Goal: Task Accomplishment & Management: Complete application form

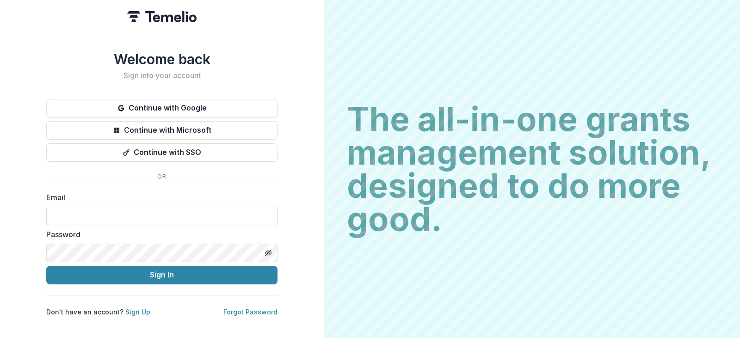
click at [193, 209] on input at bounding box center [161, 216] width 231 height 18
type input "**********"
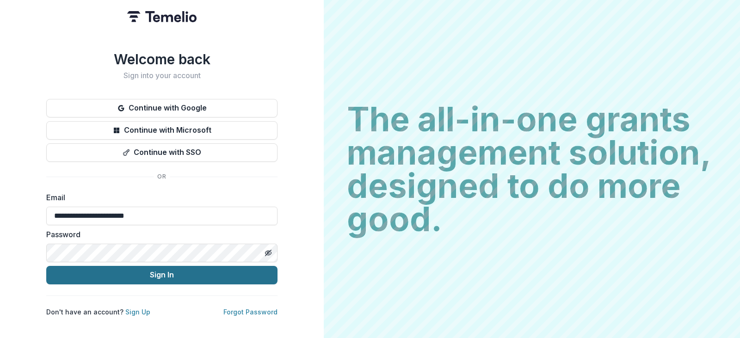
click at [240, 272] on button "Sign In" at bounding box center [161, 275] width 231 height 18
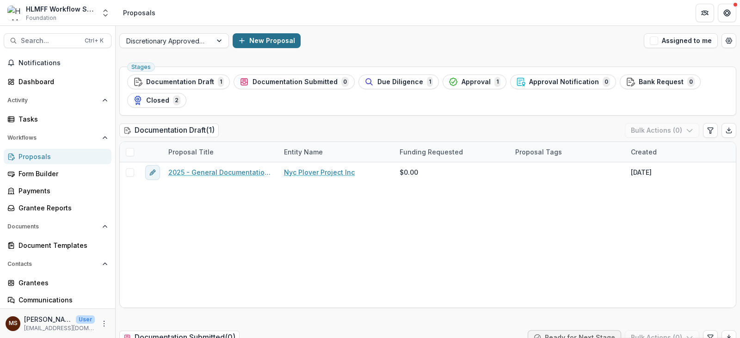
click at [271, 40] on button "New Proposal" at bounding box center [267, 40] width 68 height 15
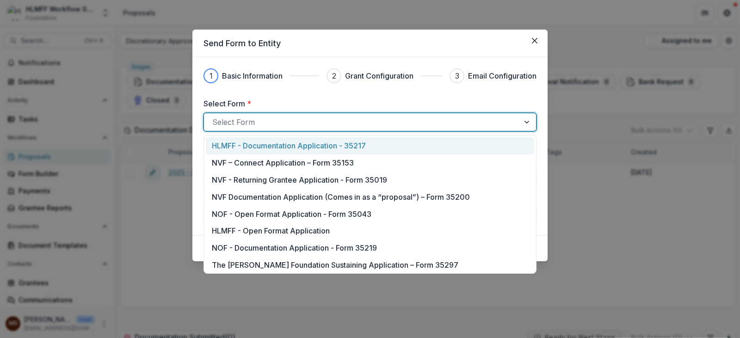
click at [353, 123] on div at bounding box center [361, 122] width 299 height 13
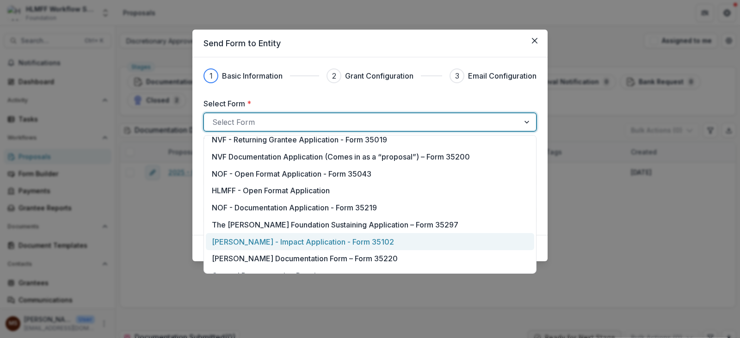
scroll to position [121, 0]
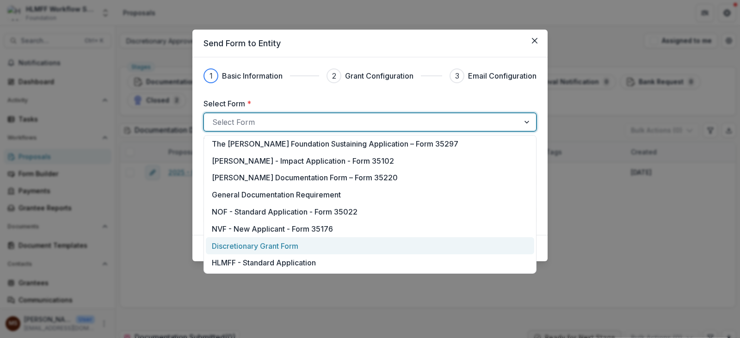
click at [358, 242] on div "Discretionary Grant Form" at bounding box center [370, 245] width 316 height 11
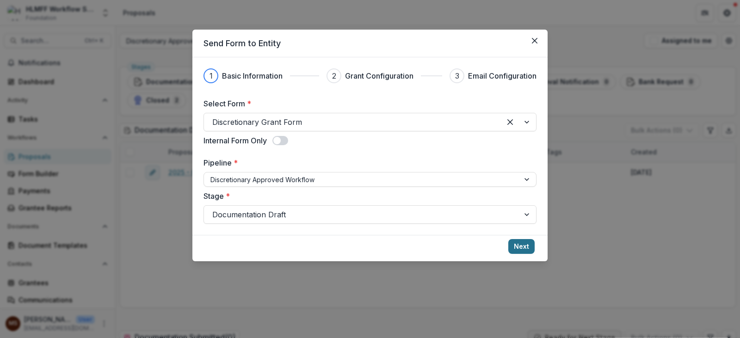
click at [518, 249] on button "Next" at bounding box center [521, 246] width 26 height 15
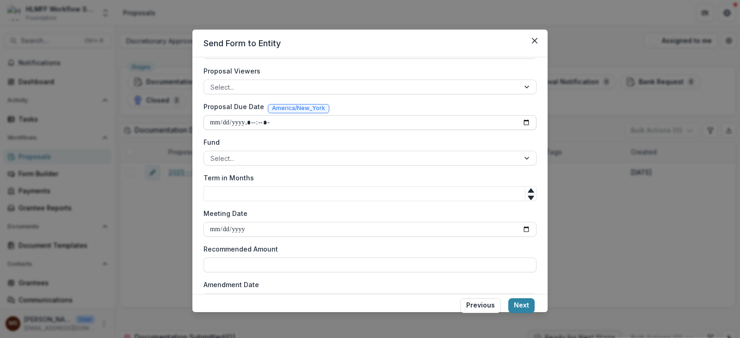
scroll to position [296, 0]
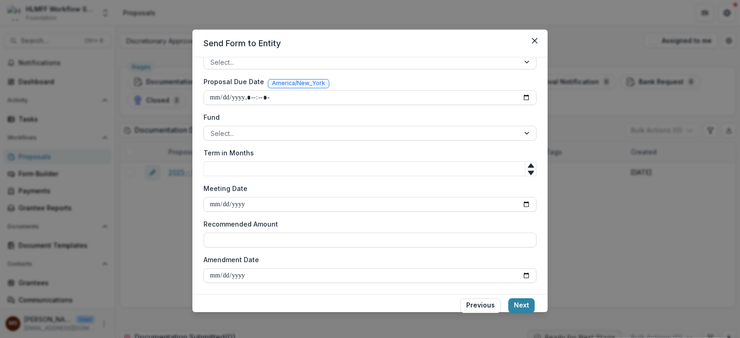
click at [478, 141] on div "**********" at bounding box center [369, 42] width 333 height 481
click at [521, 307] on button "Next" at bounding box center [521, 305] width 26 height 15
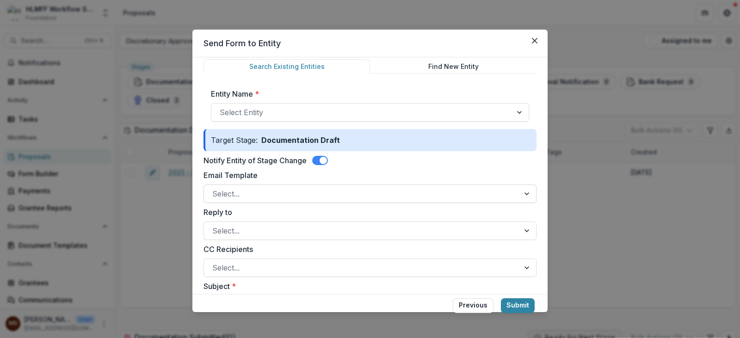
scroll to position [46, 0]
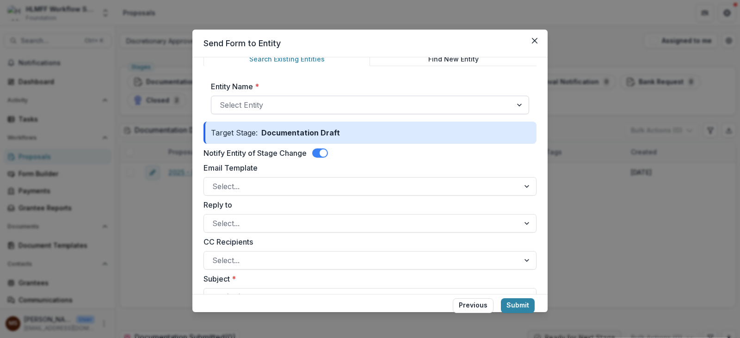
click at [423, 110] on div at bounding box center [362, 104] width 284 height 13
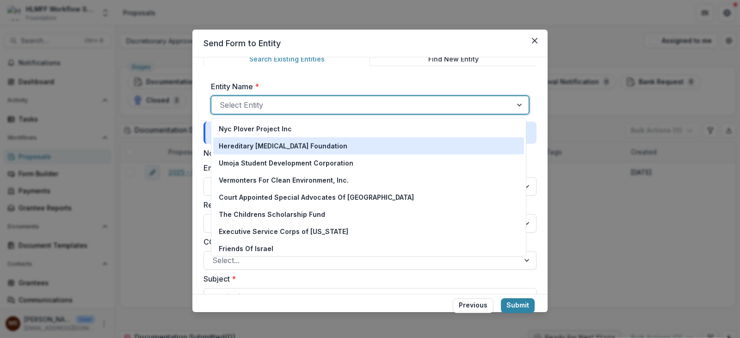
click at [423, 146] on div "Hereditary [MEDICAL_DATA] Foundation" at bounding box center [369, 146] width 300 height 10
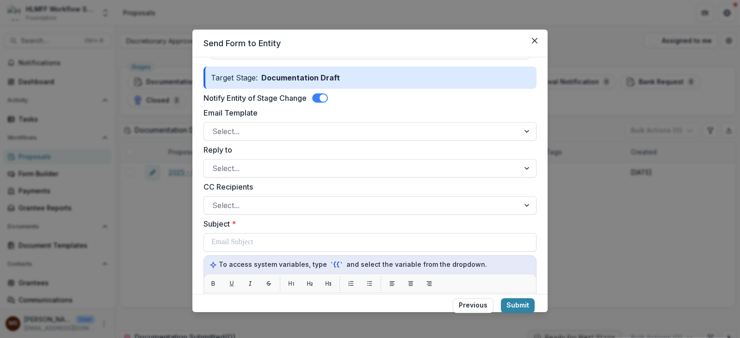
scroll to position [139, 0]
click at [321, 97] on span at bounding box center [322, 97] width 7 height 7
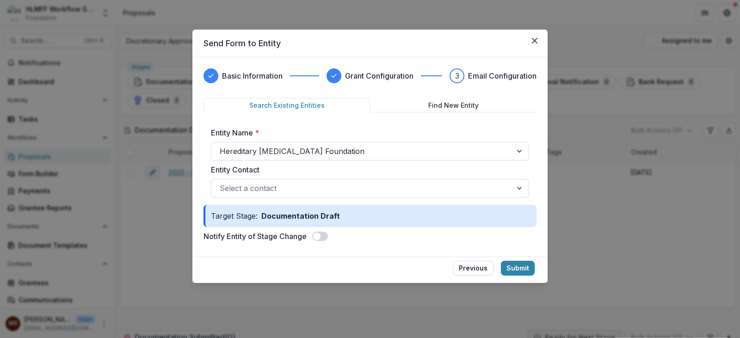
scroll to position [0, 0]
click at [427, 184] on div at bounding box center [362, 188] width 284 height 13
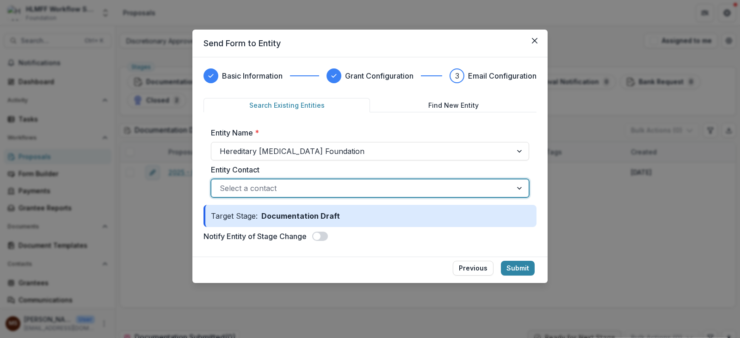
click at [427, 184] on div at bounding box center [362, 188] width 284 height 13
click at [447, 100] on button "Find New Entity" at bounding box center [453, 105] width 166 height 14
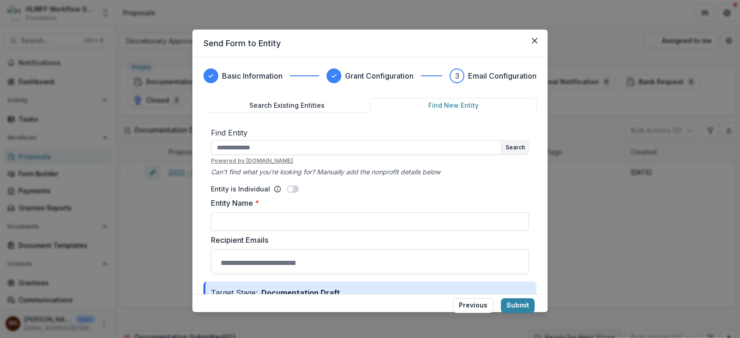
click at [313, 102] on button "Search Existing Entities" at bounding box center [286, 105] width 166 height 14
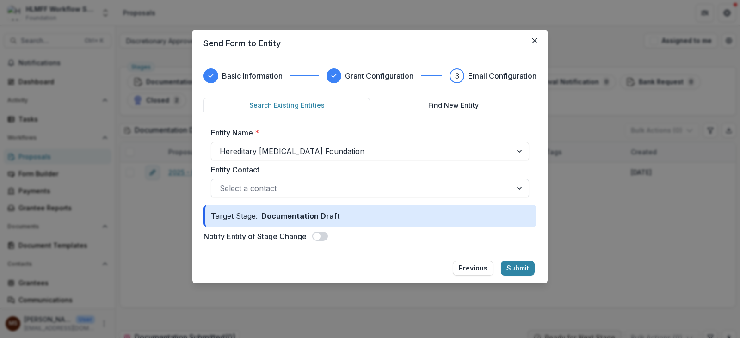
click at [314, 190] on div at bounding box center [362, 188] width 284 height 13
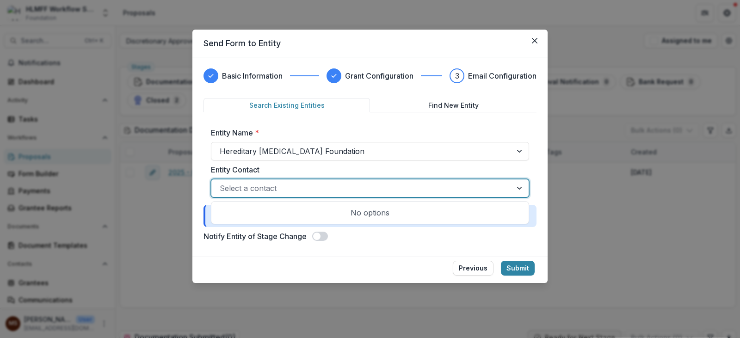
click at [368, 213] on div "No options" at bounding box center [369, 212] width 313 height 18
click at [405, 166] on label "Entity Contact" at bounding box center [367, 169] width 313 height 11
click at [222, 183] on input "Entity Contact" at bounding box center [221, 188] width 2 height 11
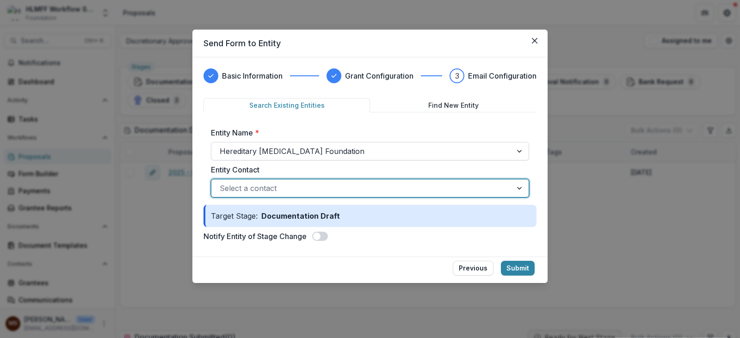
click at [497, 147] on div at bounding box center [362, 151] width 284 height 13
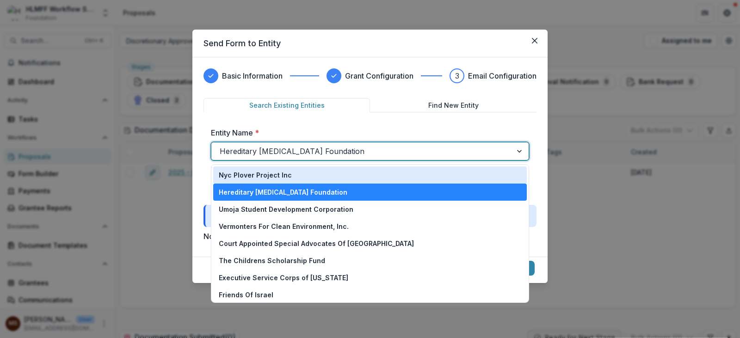
click at [411, 170] on div "Nyc Plover Project Inc" at bounding box center [370, 175] width 302 height 10
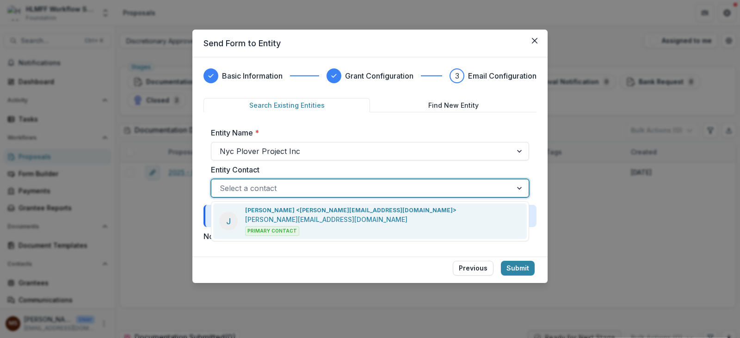
click at [343, 195] on div "Select a contact" at bounding box center [361, 188] width 300 height 15
click at [357, 218] on div "[PERSON_NAME] <[PERSON_NAME][EMAIL_ADDRESS][DOMAIN_NAME]> [PERSON_NAME][EMAIL_A…" at bounding box center [350, 221] width 211 height 30
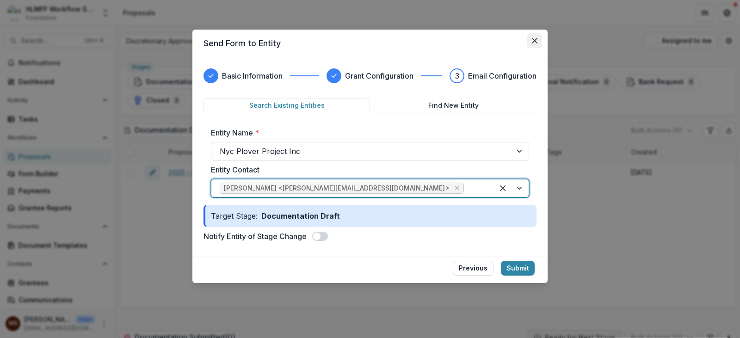
click at [534, 40] on icon "Close" at bounding box center [535, 41] width 6 height 6
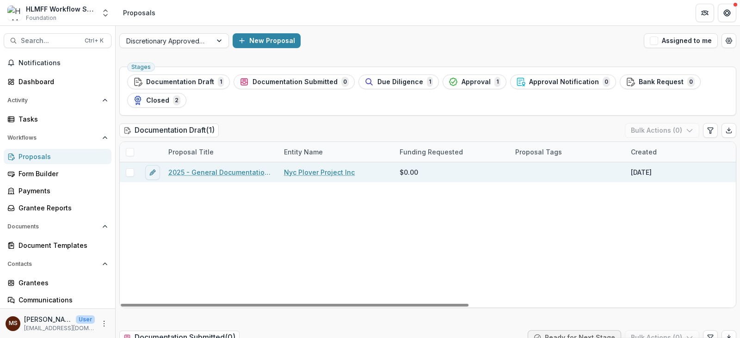
click at [247, 175] on link "2025 - General Documentation Requirement" at bounding box center [220, 172] width 104 height 10
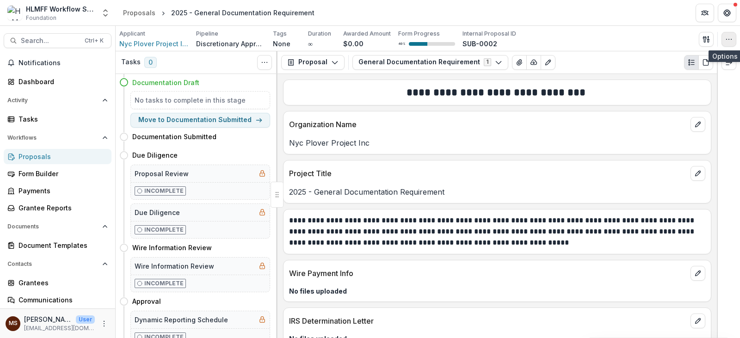
click at [729, 41] on icon "button" at bounding box center [728, 39] width 7 height 7
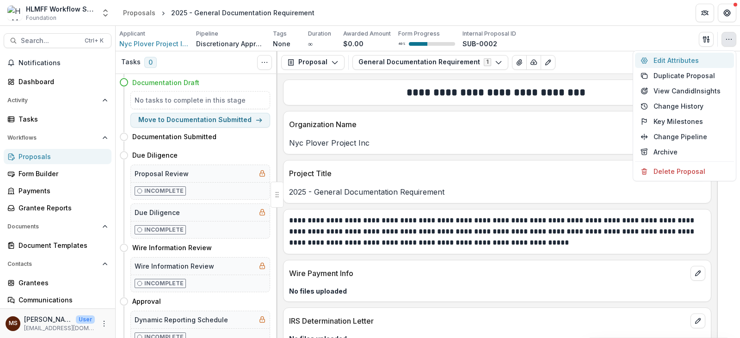
click at [681, 58] on button "Edit Attributes" at bounding box center [684, 60] width 99 height 15
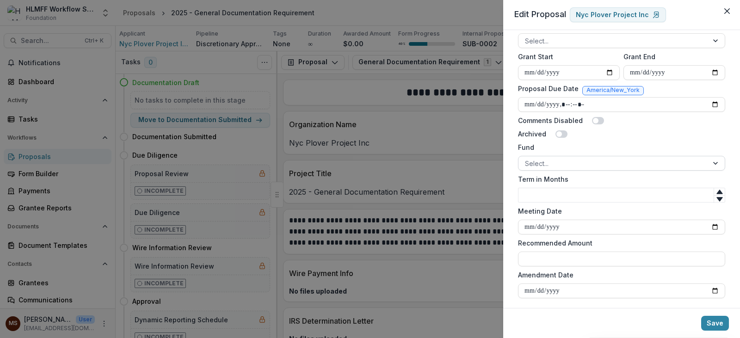
scroll to position [429, 0]
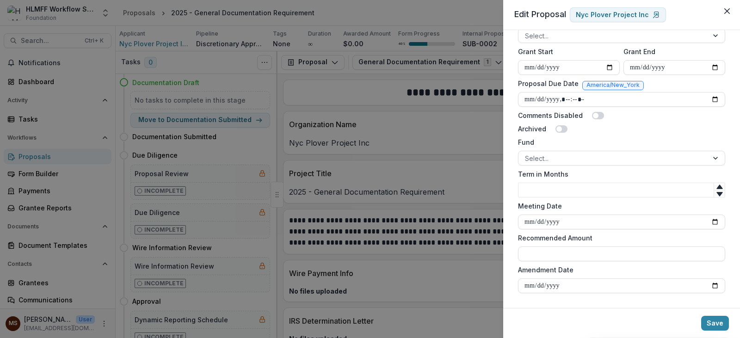
click at [435, 153] on div "**********" at bounding box center [370, 169] width 740 height 338
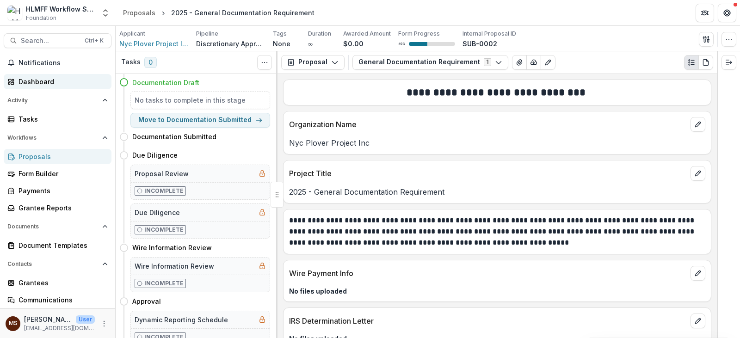
click at [41, 78] on div "Dashboard" at bounding box center [61, 82] width 86 height 10
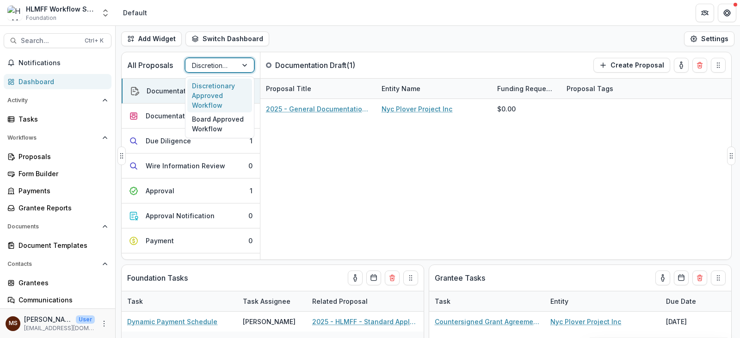
click at [215, 67] on div at bounding box center [211, 66] width 39 height 12
click at [216, 67] on div at bounding box center [211, 66] width 39 height 12
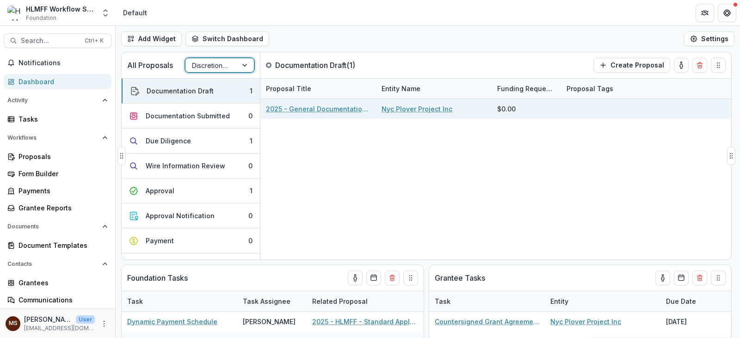
click at [399, 110] on link "Nyc Plover Project Inc" at bounding box center [416, 109] width 71 height 10
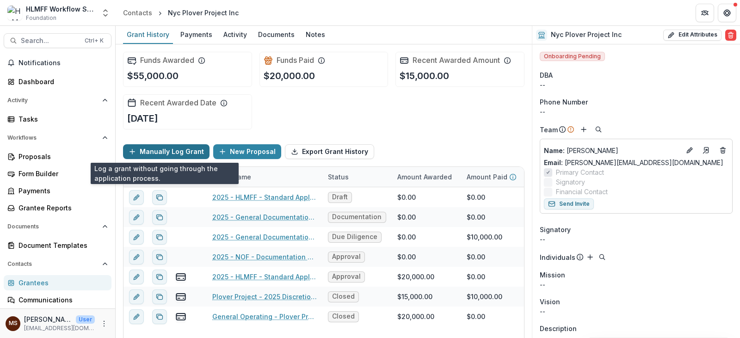
click at [147, 154] on button "Manually Log Grant" at bounding box center [166, 151] width 86 height 15
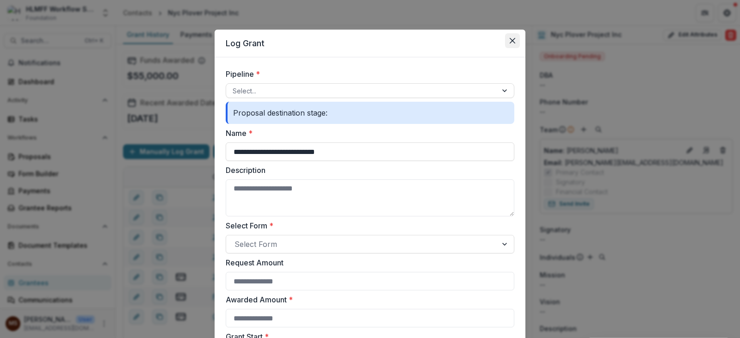
click at [507, 44] on button "Close" at bounding box center [512, 40] width 15 height 15
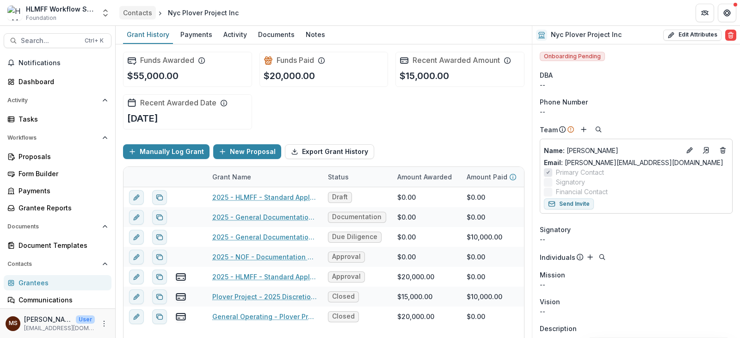
click at [141, 8] on div "Contacts" at bounding box center [137, 13] width 29 height 10
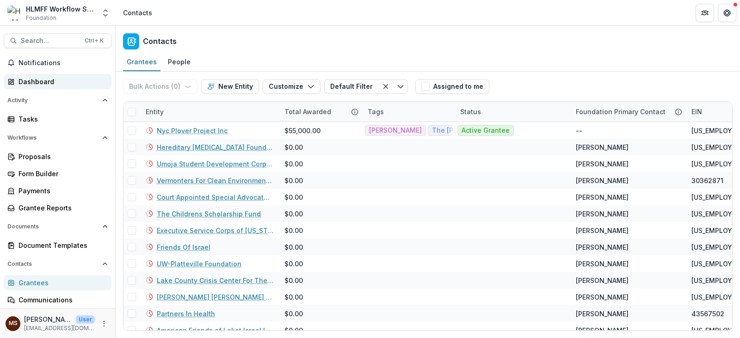
click at [56, 80] on div "Dashboard" at bounding box center [61, 82] width 86 height 10
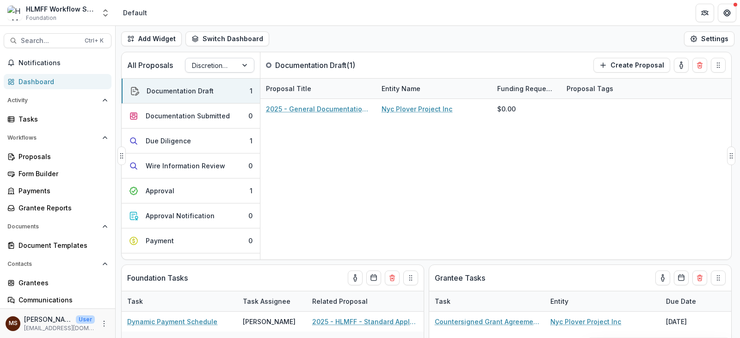
click at [208, 68] on div at bounding box center [211, 66] width 39 height 12
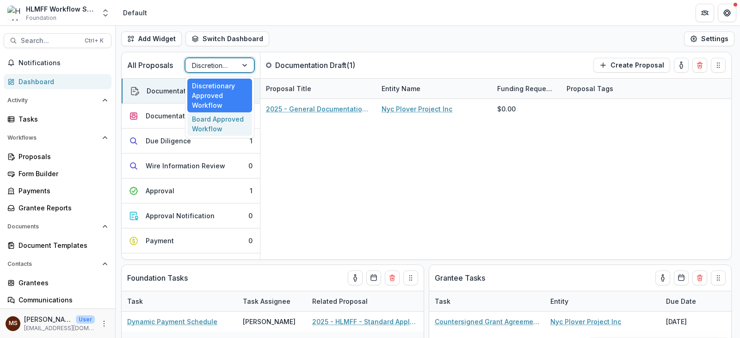
click at [220, 125] on div "Board Approved Workflow" at bounding box center [219, 124] width 65 height 24
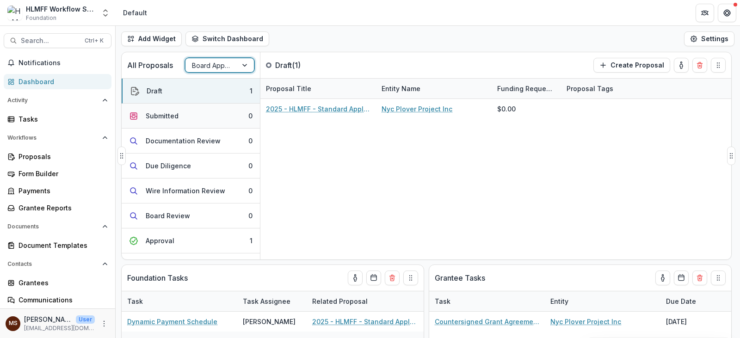
click at [189, 112] on button "Submitted 0" at bounding box center [191, 116] width 138 height 25
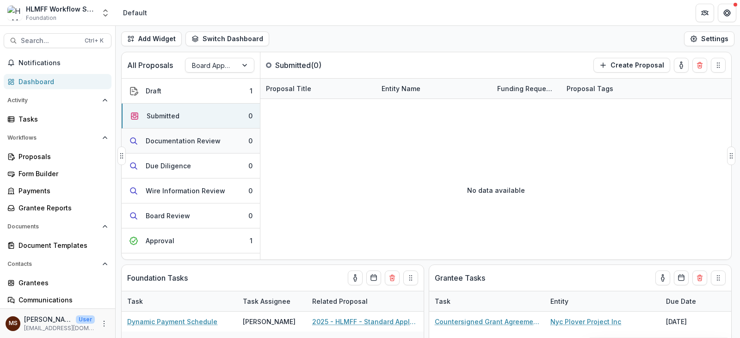
click at [203, 143] on div "Documentation Review" at bounding box center [183, 141] width 75 height 10
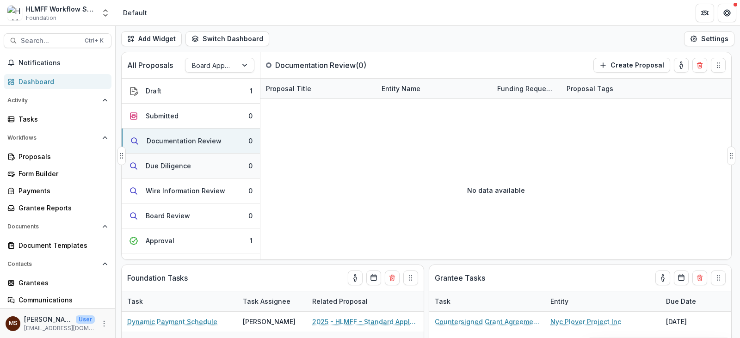
click at [210, 167] on button "Due Diligence 0" at bounding box center [191, 165] width 138 height 25
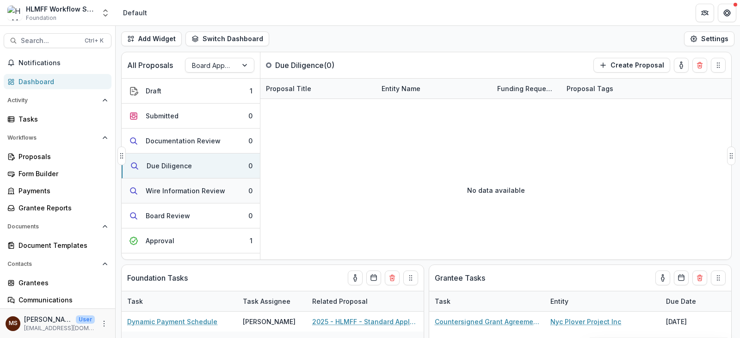
click at [214, 185] on button "Wire Information Review 0" at bounding box center [191, 190] width 138 height 25
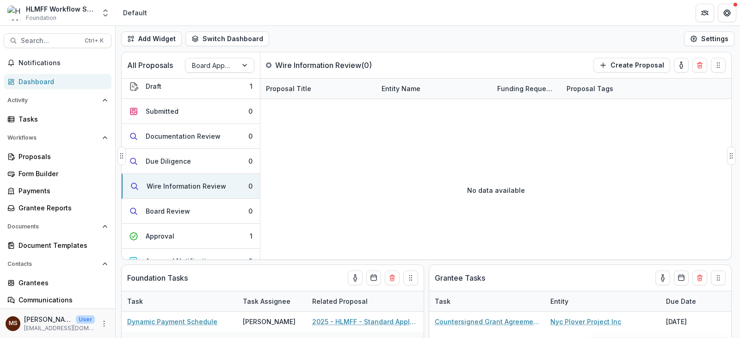
scroll to position [51, 0]
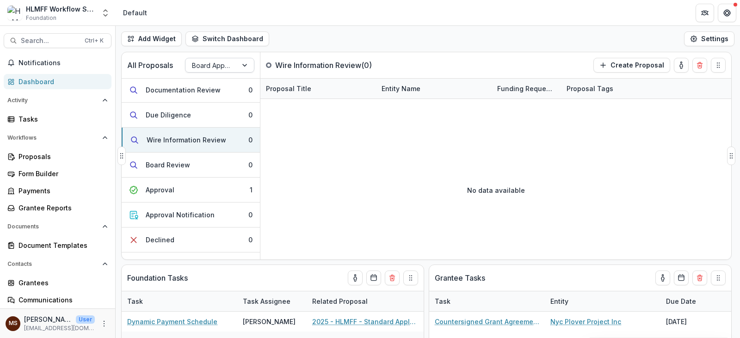
click at [246, 66] on div at bounding box center [245, 65] width 17 height 14
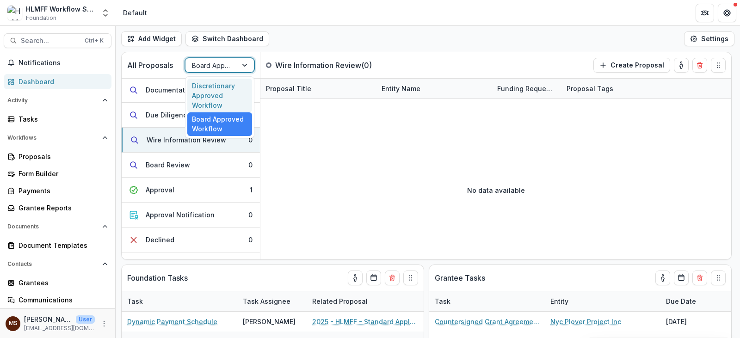
click at [240, 82] on div "Discretionary Approved Workflow" at bounding box center [219, 96] width 65 height 34
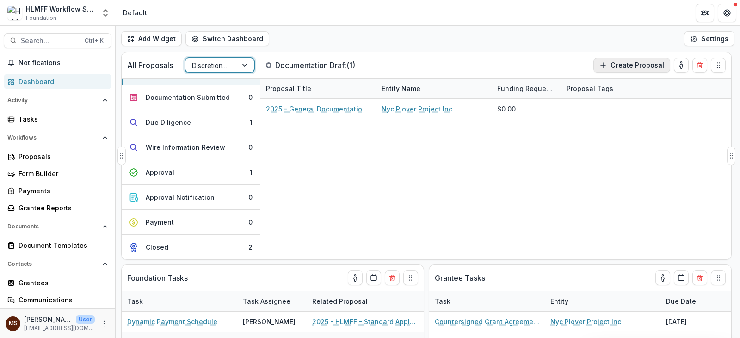
click at [607, 65] on icon "button" at bounding box center [602, 64] width 7 height 7
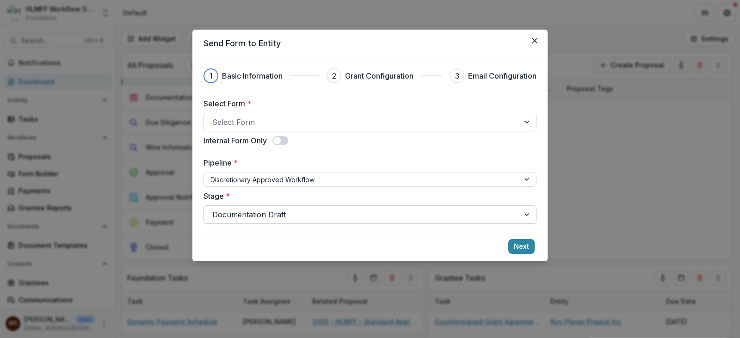
click at [374, 215] on div at bounding box center [361, 214] width 299 height 13
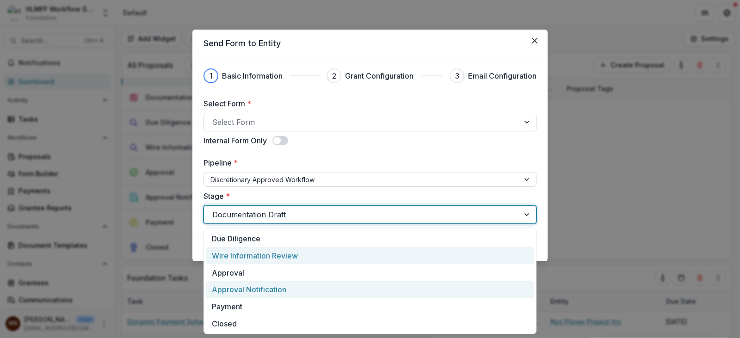
scroll to position [0, 0]
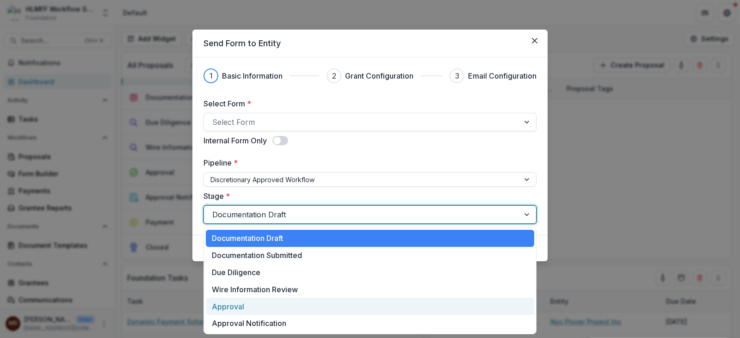
click at [305, 308] on div "Approval" at bounding box center [370, 306] width 328 height 17
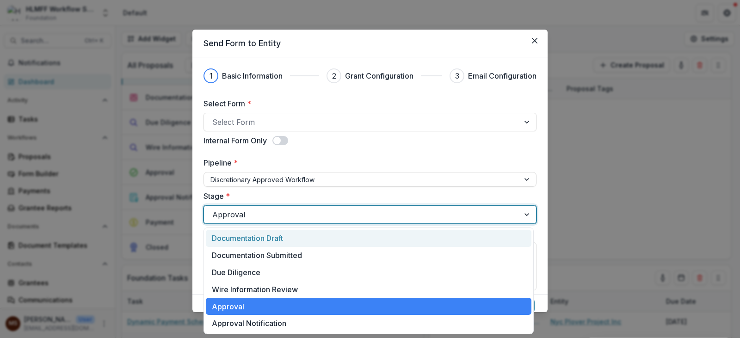
click at [409, 217] on div at bounding box center [361, 214] width 299 height 13
click at [531, 37] on button "Close" at bounding box center [534, 40] width 15 height 15
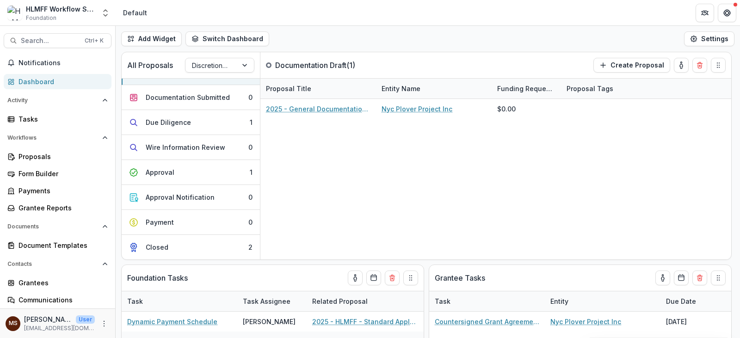
click at [65, 76] on link "Dashboard" at bounding box center [58, 81] width 108 height 15
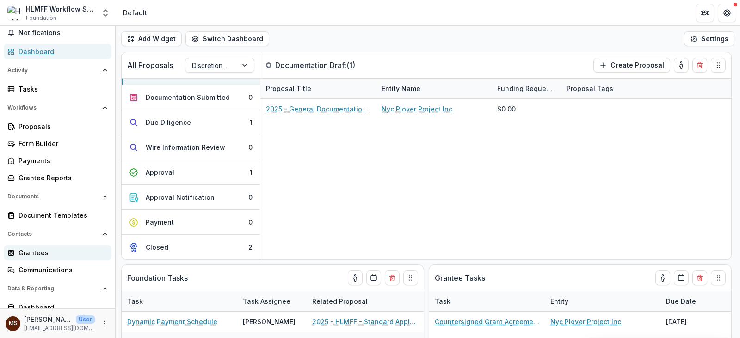
scroll to position [46, 0]
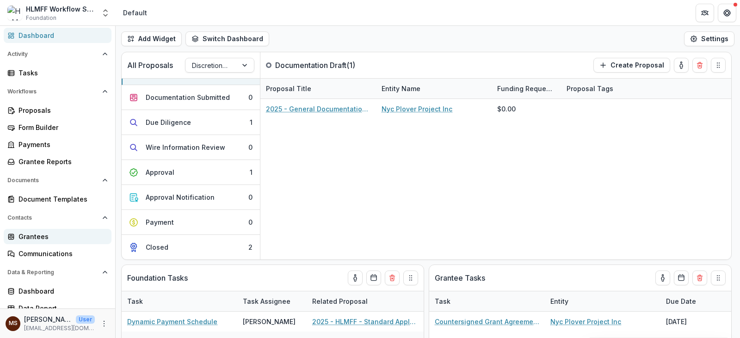
click at [67, 237] on div "Grantees" at bounding box center [61, 237] width 86 height 10
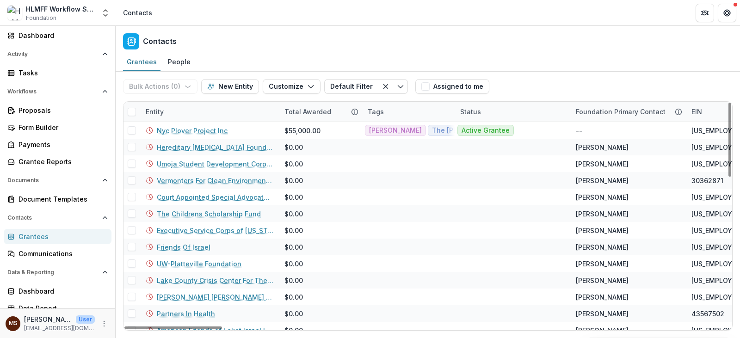
click at [131, 111] on span at bounding box center [132, 112] width 8 height 8
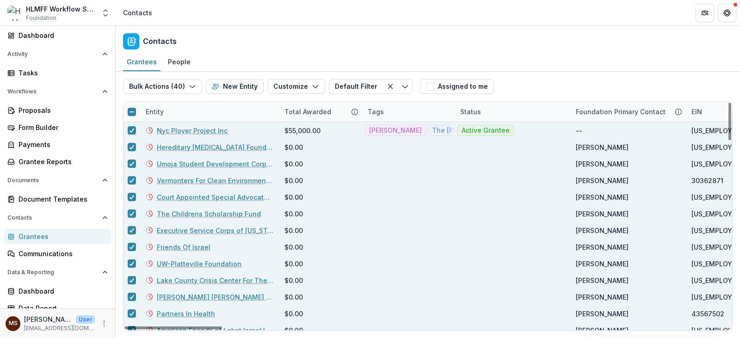
click at [132, 112] on icon at bounding box center [132, 112] width 6 height 6
click at [132, 112] on polyline at bounding box center [132, 112] width 4 height 4
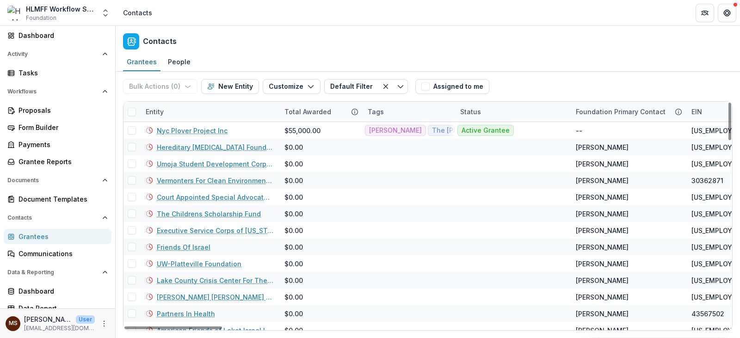
click at [203, 107] on div "Entity" at bounding box center [209, 112] width 139 height 20
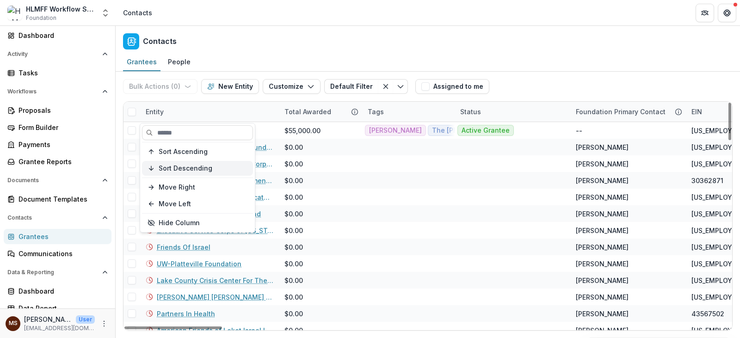
click at [187, 164] on button "Sort Descending" at bounding box center [197, 168] width 111 height 15
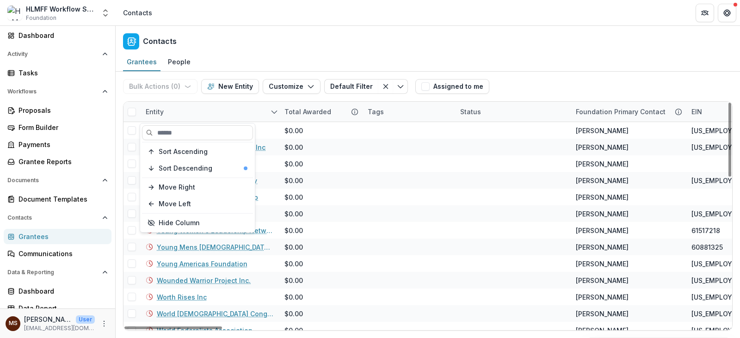
click at [224, 109] on div "Entity" at bounding box center [209, 112] width 139 height 20
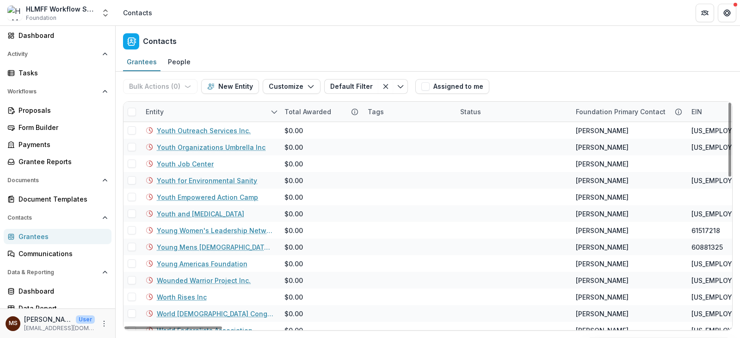
click at [179, 112] on div "Entity" at bounding box center [209, 112] width 139 height 20
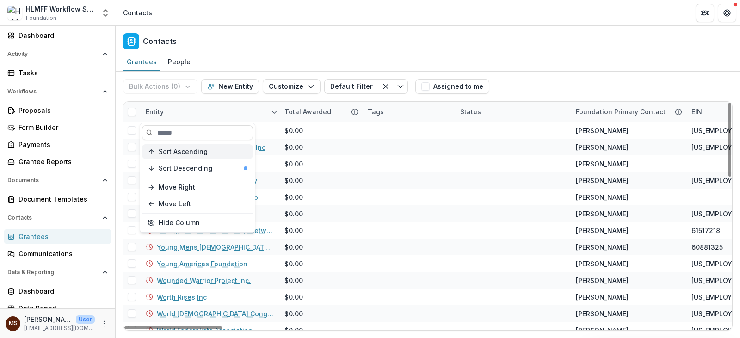
click at [200, 150] on span "Sort Ascending" at bounding box center [183, 152] width 49 height 8
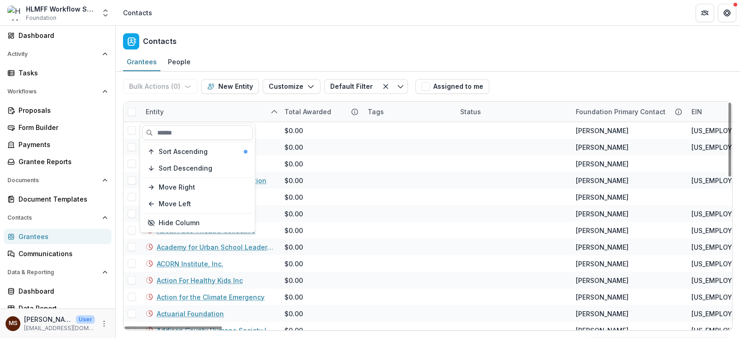
click at [199, 115] on div "Entity" at bounding box center [209, 112] width 139 height 20
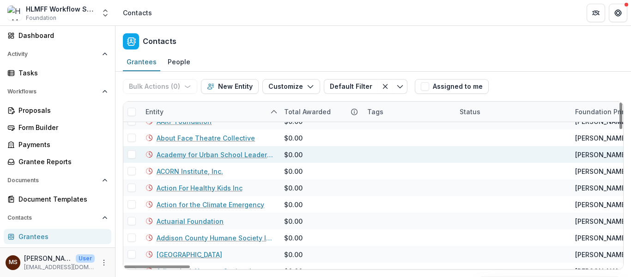
scroll to position [20, 0]
